Goal: Task Accomplishment & Management: Use online tool/utility

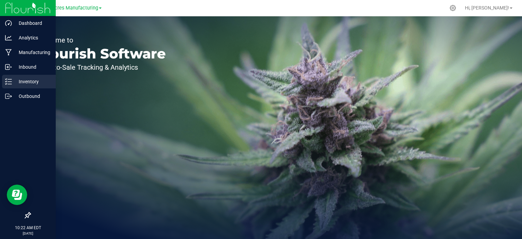
click at [3, 88] on div "Inventory" at bounding box center [29, 82] width 54 height 14
click at [6, 84] on icon at bounding box center [8, 81] width 7 height 7
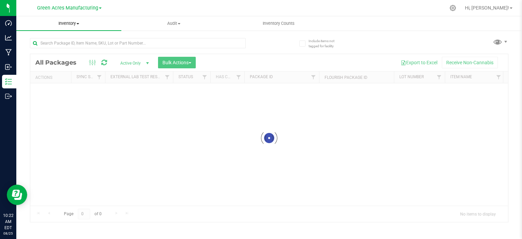
click at [71, 24] on span "Inventory" at bounding box center [68, 23] width 105 height 6
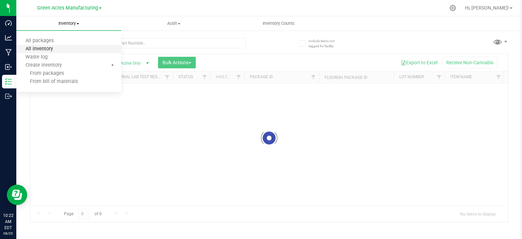
click at [55, 49] on span "All inventory" at bounding box center [39, 49] width 46 height 6
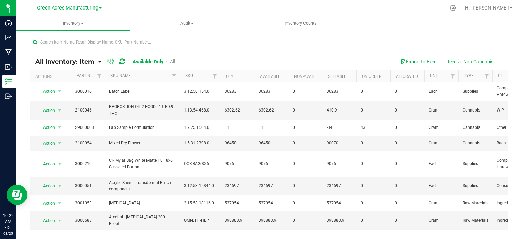
click at [80, 62] on span "All Inventory: Item" at bounding box center [64, 61] width 59 height 7
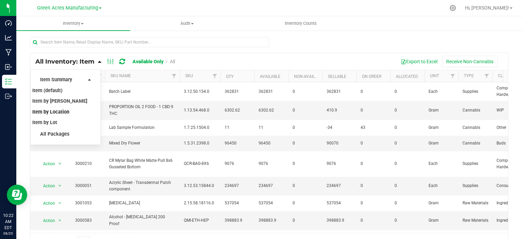
click at [62, 112] on span "Item by Location" at bounding box center [50, 112] width 37 height 6
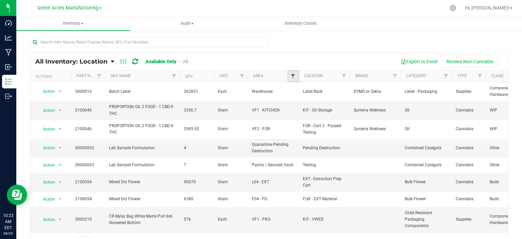
click at [293, 74] on span "Filter" at bounding box center [292, 75] width 5 height 5
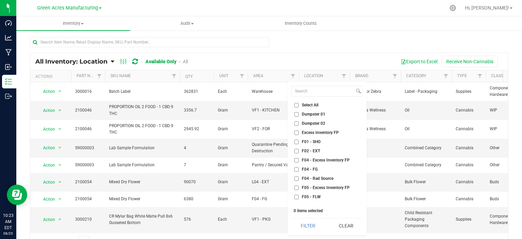
click at [307, 107] on span "Select All" at bounding box center [310, 105] width 17 height 4
click at [299, 107] on input "Select All" at bounding box center [296, 105] width 4 height 4
checkbox input "true"
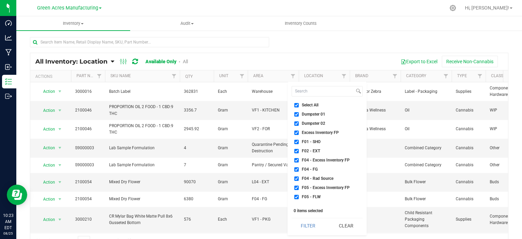
checkbox input "true"
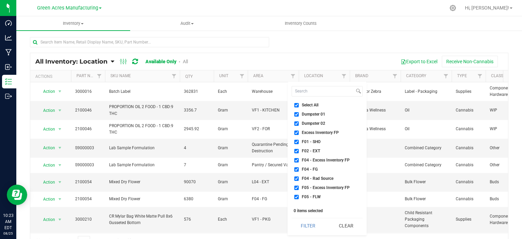
checkbox input "true"
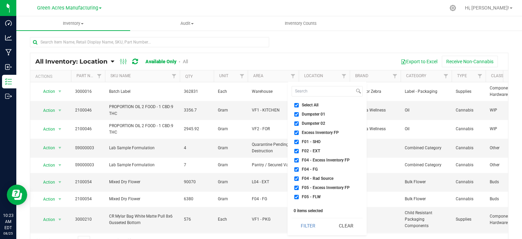
checkbox input "true"
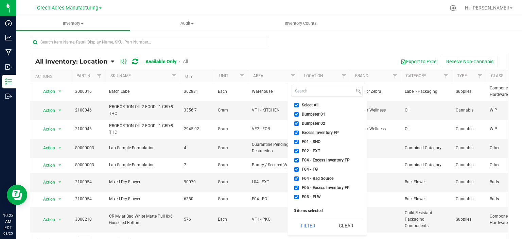
checkbox input "true"
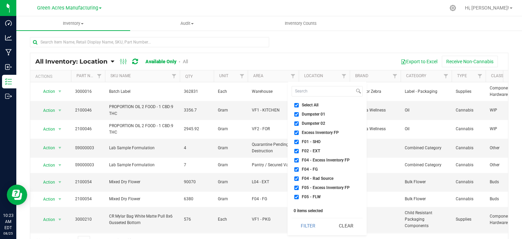
checkbox input "true"
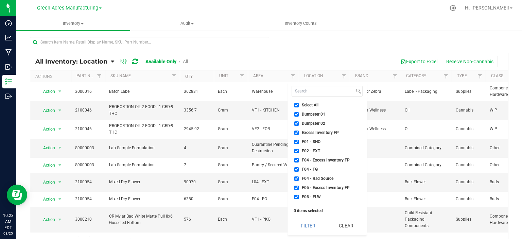
checkbox input "true"
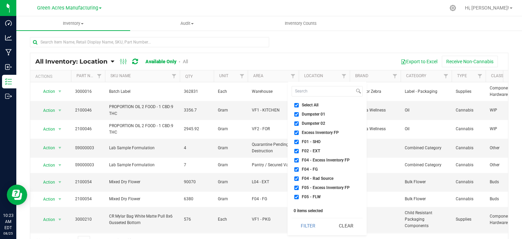
checkbox input "true"
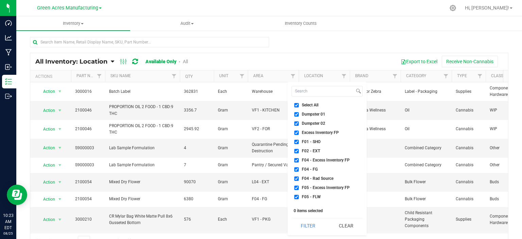
checkbox input "true"
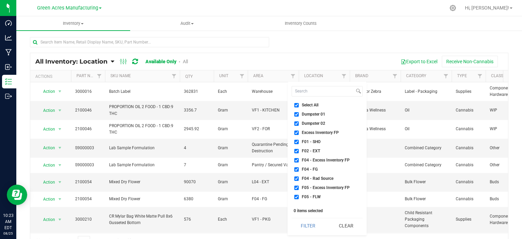
checkbox input "true"
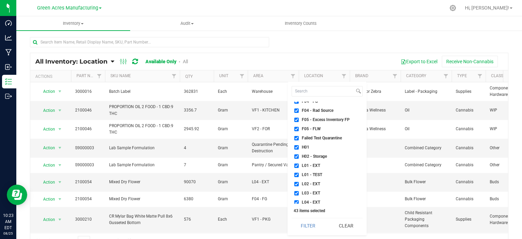
click at [321, 138] on span "Failed Test Quarantine" at bounding box center [322, 138] width 40 height 4
click at [299, 138] on input "Failed Test Quarantine" at bounding box center [296, 138] width 4 height 4
checkbox input "false"
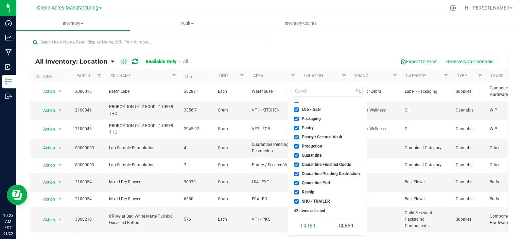
scroll to position [204, 0]
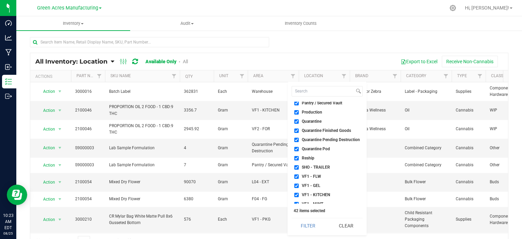
click at [314, 121] on span "Quarantine" at bounding box center [312, 121] width 20 height 4
click at [299, 121] on input "Quarantine" at bounding box center [296, 121] width 4 height 4
checkbox input "false"
click at [314, 129] on span "Quarantine Finished Goods" at bounding box center [326, 130] width 49 height 4
click at [299, 129] on input "Quarantine Finished Goods" at bounding box center [296, 130] width 4 height 4
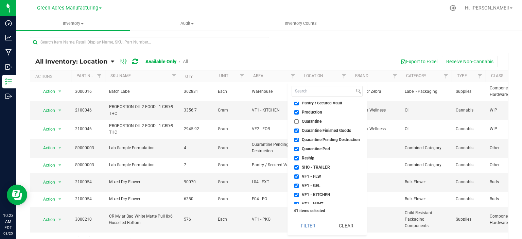
checkbox input "false"
click at [314, 138] on span "Quarantine Pending Destruction" at bounding box center [331, 140] width 58 height 4
click at [299, 138] on input "Quarantine Pending Destruction" at bounding box center [296, 140] width 4 height 4
checkbox input "false"
click at [311, 147] on span "Quarantine Pod" at bounding box center [316, 149] width 28 height 4
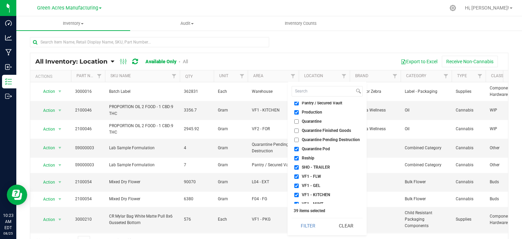
click at [299, 147] on input "Quarantine Pod" at bounding box center [296, 149] width 4 height 4
checkbox input "false"
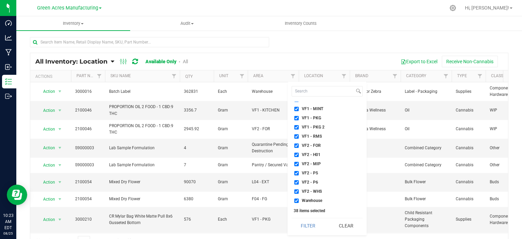
scroll to position [299, 0]
click at [311, 220] on button "Filter" at bounding box center [307, 225] width 33 height 15
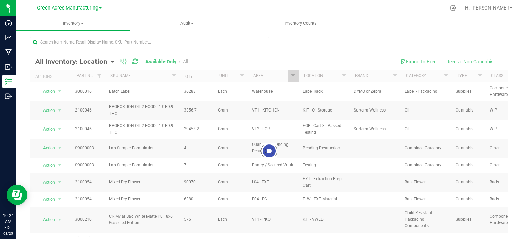
click at [379, 55] on div at bounding box center [269, 151] width 478 height 196
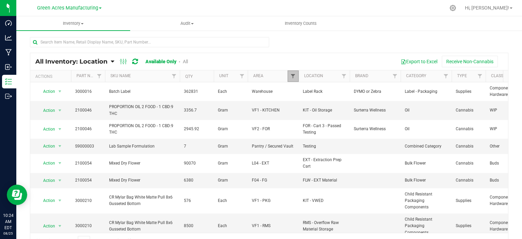
click at [294, 75] on span "Filter" at bounding box center [292, 75] width 5 height 5
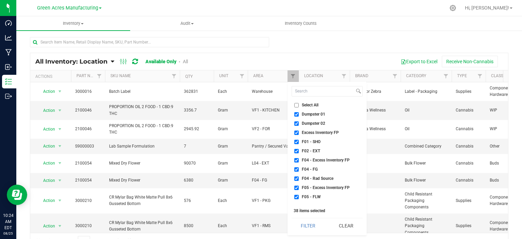
click at [390, 41] on div at bounding box center [269, 45] width 478 height 16
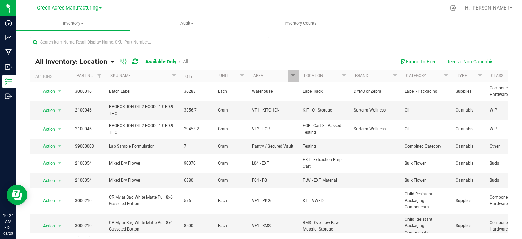
click at [410, 61] on button "Export to Excel" at bounding box center [419, 62] width 46 height 12
click at [79, 7] on span "Green Acres Manufacturing" at bounding box center [67, 8] width 61 height 6
click at [73, 44] on link "Tampa Warehouse" at bounding box center [69, 41] width 99 height 9
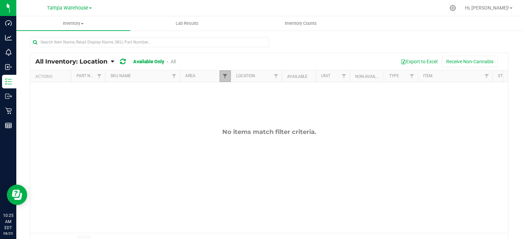
click at [227, 77] on span "Filter" at bounding box center [224, 75] width 5 height 5
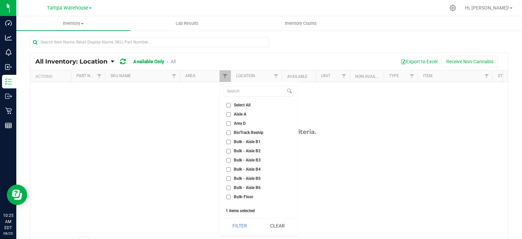
click at [238, 103] on span "Select All" at bounding box center [242, 105] width 17 height 4
click at [231, 103] on input "Select All" at bounding box center [228, 105] width 4 height 4
checkbox input "true"
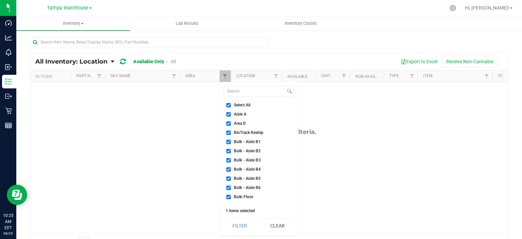
checkbox input "true"
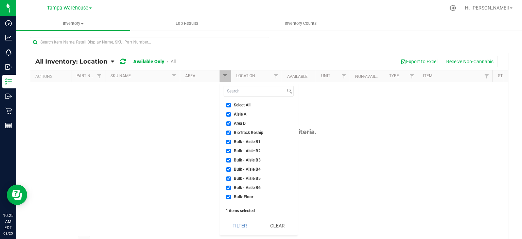
checkbox input "true"
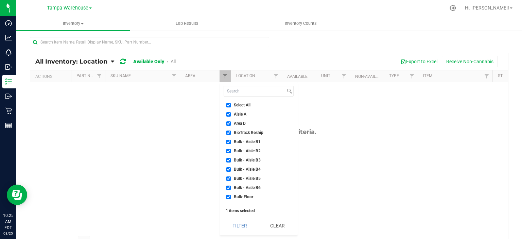
checkbox input "true"
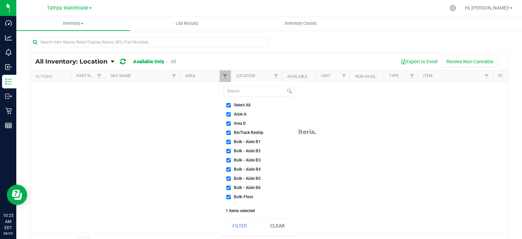
checkbox input "true"
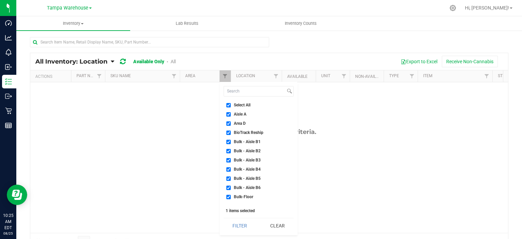
checkbox input "true"
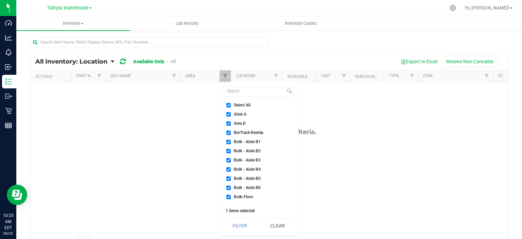
checkbox input "true"
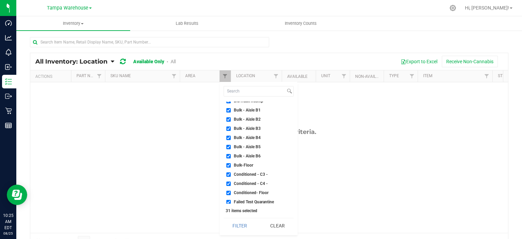
scroll to position [68, 0]
click at [265, 164] on span "Failed Test Quarantine" at bounding box center [254, 165] width 40 height 4
click at [231, 164] on input "Failed Test Quarantine" at bounding box center [228, 165] width 4 height 4
checkbox input "false"
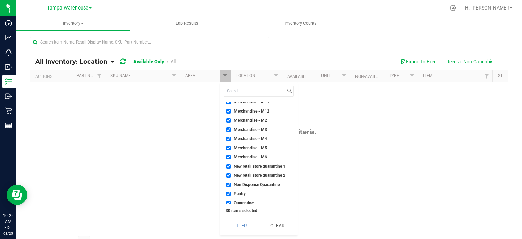
scroll to position [170, 0]
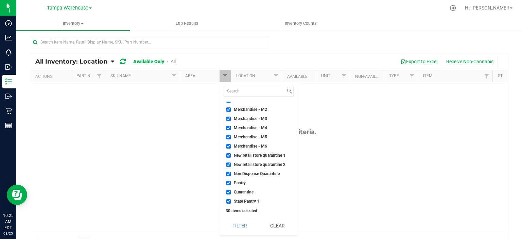
click at [258, 153] on span "New retail store quarantine 1" at bounding box center [260, 155] width 52 height 4
click at [231, 153] on input "New retail store quarantine 1" at bounding box center [228, 155] width 4 height 4
checkbox input "false"
click at [257, 166] on span "New retail store quarantine 2" at bounding box center [260, 164] width 52 height 4
click at [231, 166] on input "New retail store quarantine 2" at bounding box center [228, 164] width 4 height 4
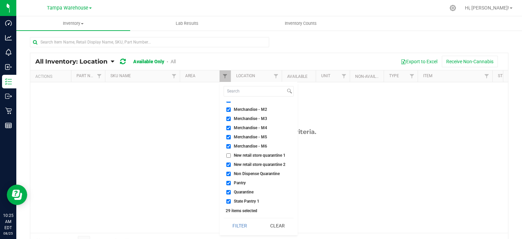
checkbox input "false"
click at [254, 174] on span "Non Dispense Quarantine" at bounding box center [257, 174] width 46 height 4
click at [231, 174] on input "Non Dispense Quarantine" at bounding box center [228, 174] width 4 height 4
checkbox input "false"
click at [246, 192] on span "Quarantine" at bounding box center [244, 192] width 20 height 4
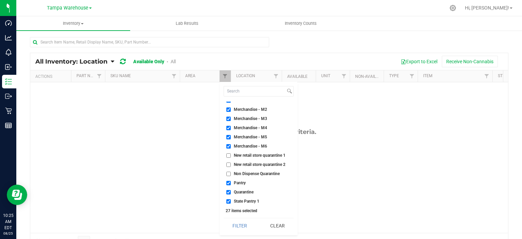
click at [231, 192] on input "Quarantine" at bounding box center [228, 192] width 4 height 4
checkbox input "false"
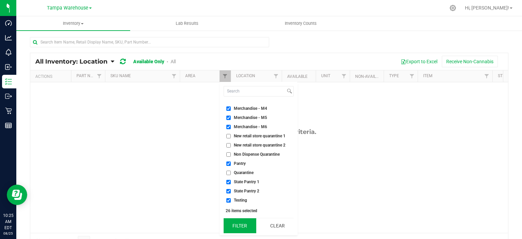
click at [244, 223] on button "Filter" at bounding box center [239, 225] width 33 height 15
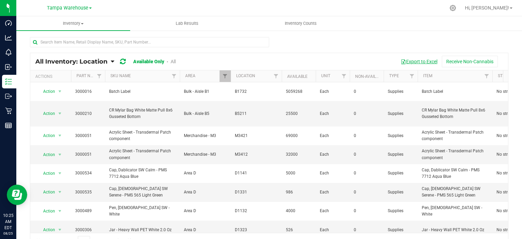
click at [419, 58] on button "Export to Excel" at bounding box center [419, 62] width 46 height 12
